Goal: Task Accomplishment & Management: Manage account settings

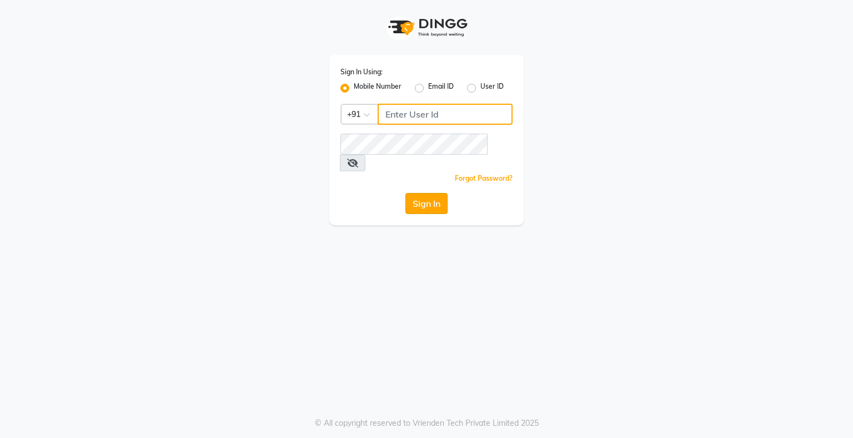
type input "8200846478"
click at [431, 193] on button "Sign In" at bounding box center [426, 203] width 42 height 21
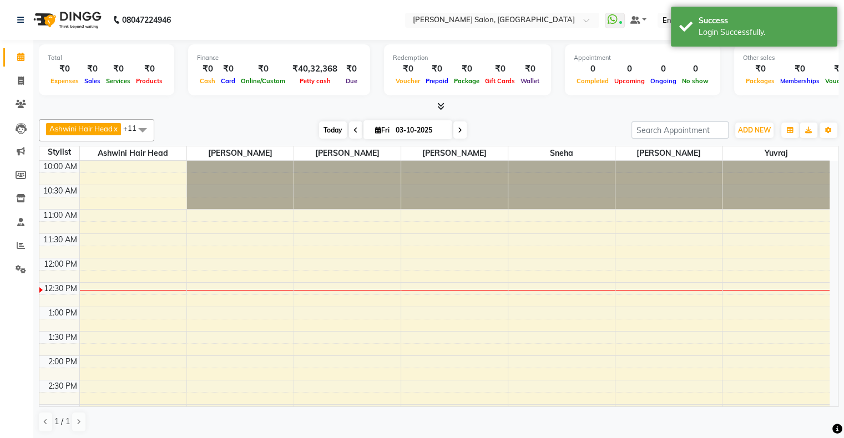
click at [335, 133] on span "Today" at bounding box center [333, 130] width 28 height 17
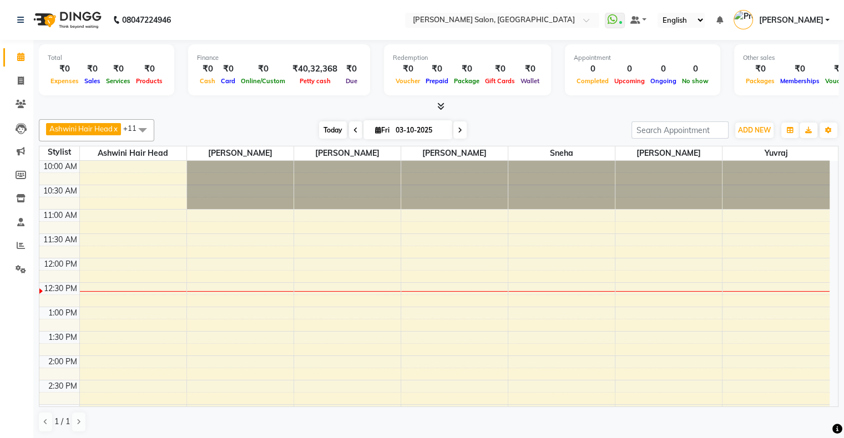
click at [320, 135] on span "Today" at bounding box center [333, 130] width 28 height 17
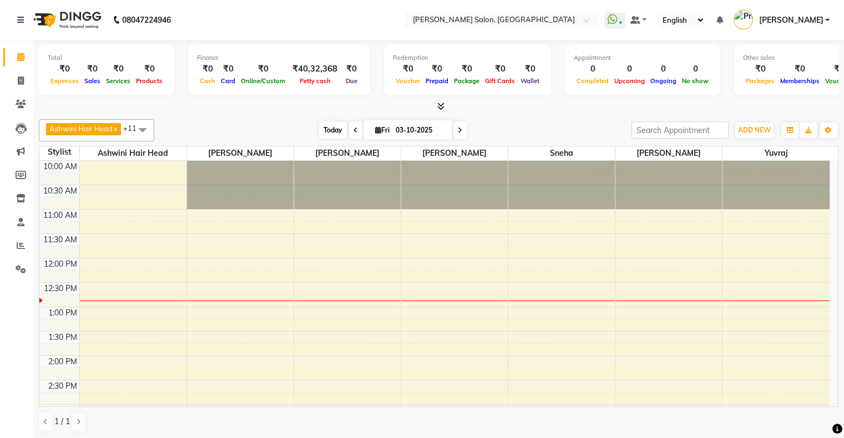
click at [335, 130] on span "Today" at bounding box center [333, 130] width 28 height 17
